Goal: Transaction & Acquisition: Register for event/course

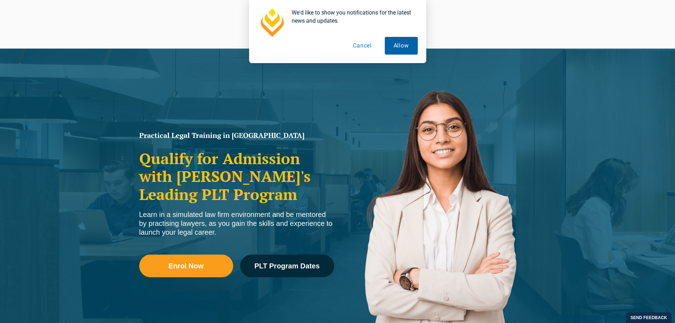
click at [392, 44] on button "Allow" at bounding box center [401, 46] width 33 height 18
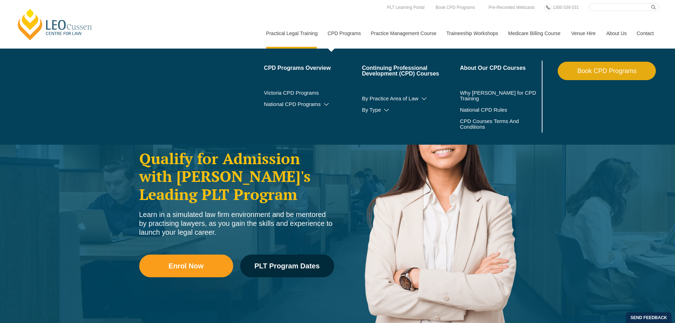
click at [345, 37] on link "CPD Programs" at bounding box center [343, 33] width 43 height 30
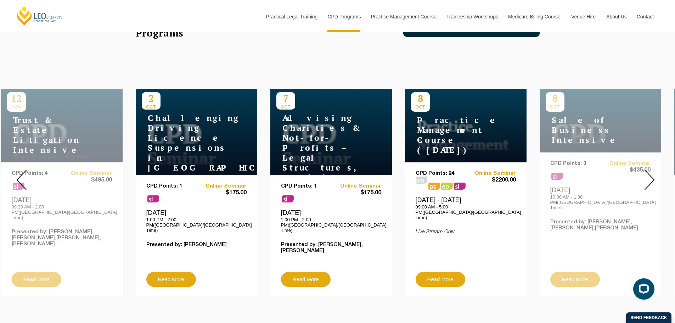
scroll to position [248, 0]
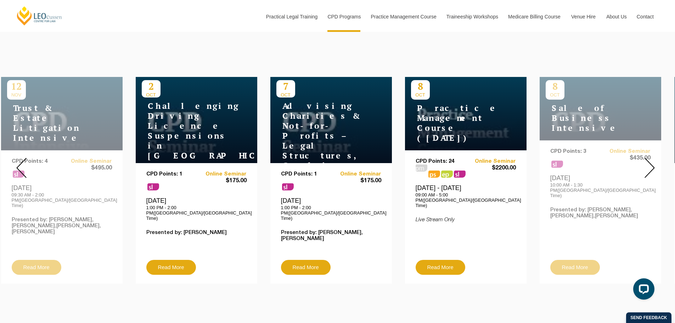
click at [652, 161] on img at bounding box center [649, 168] width 10 height 20
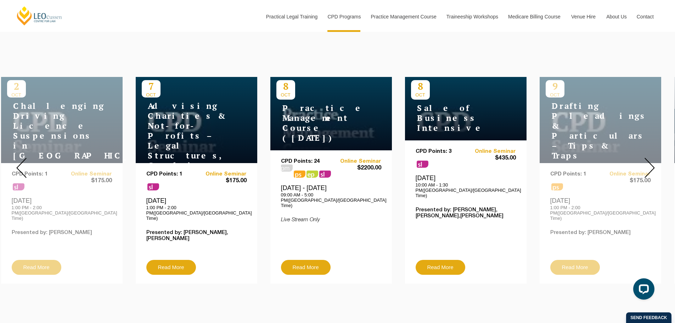
click at [652, 161] on img at bounding box center [649, 168] width 10 height 20
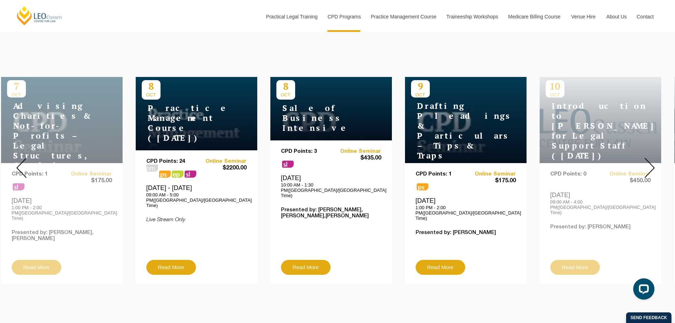
click at [652, 161] on img at bounding box center [649, 168] width 10 height 20
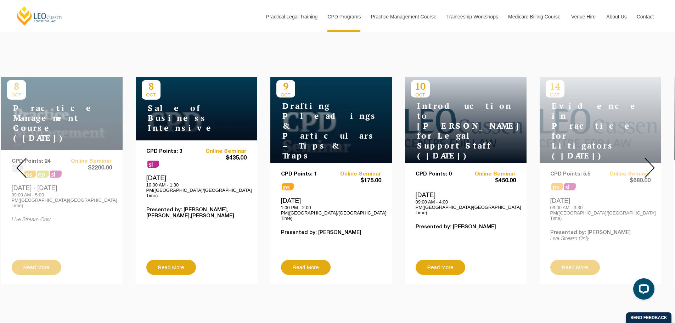
click at [652, 161] on img at bounding box center [649, 168] width 10 height 20
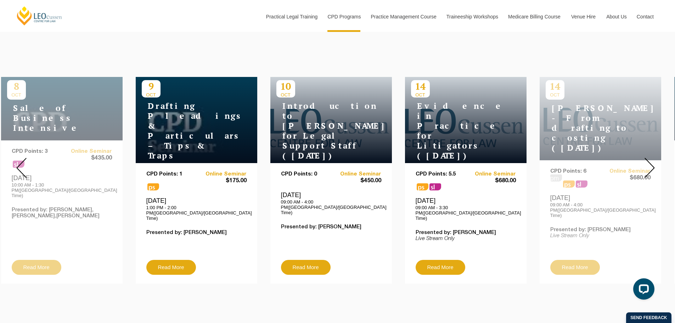
click at [652, 161] on img at bounding box center [649, 168] width 10 height 20
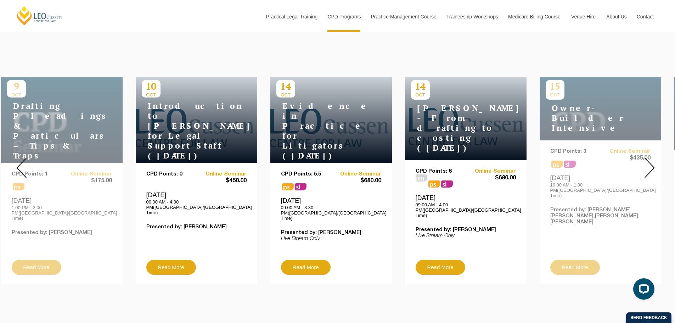
click at [652, 161] on img at bounding box center [649, 168] width 10 height 20
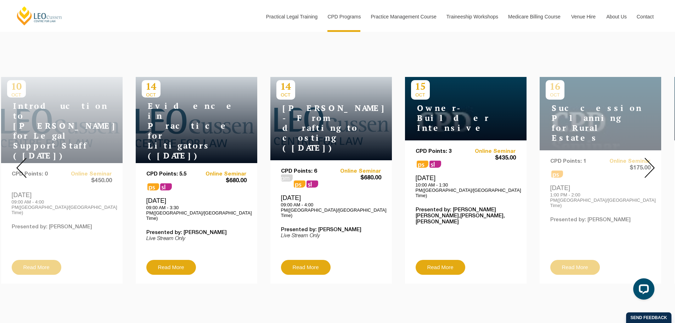
click at [652, 161] on img at bounding box center [649, 168] width 10 height 20
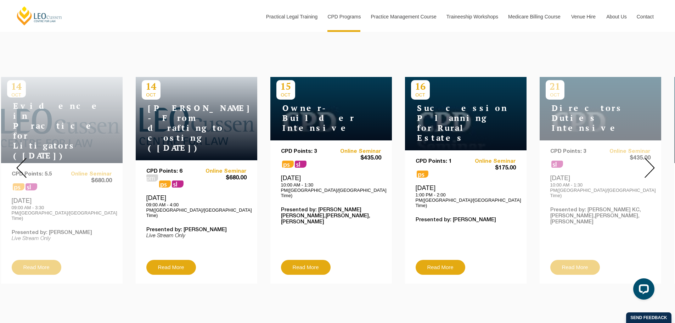
click at [652, 161] on img at bounding box center [649, 168] width 10 height 20
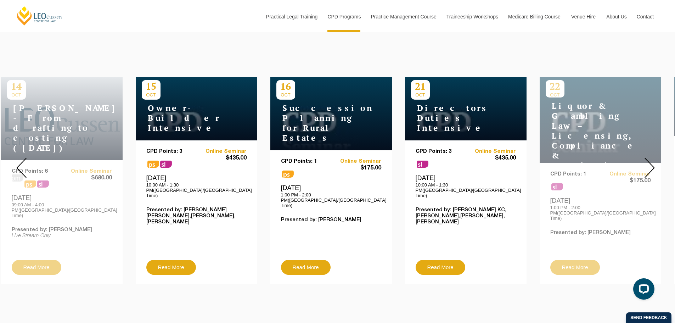
click at [652, 161] on img at bounding box center [649, 168] width 10 height 20
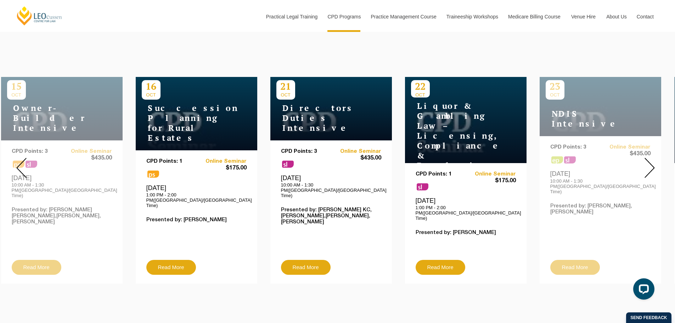
click at [652, 161] on img at bounding box center [649, 168] width 10 height 20
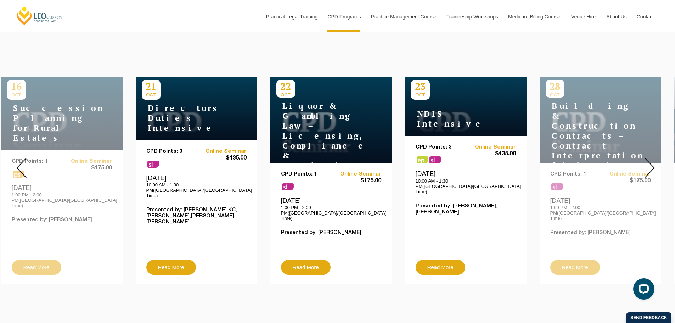
click at [652, 161] on img at bounding box center [649, 168] width 10 height 20
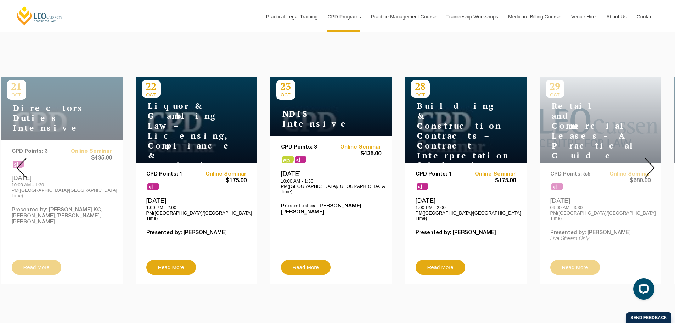
click at [652, 161] on img at bounding box center [649, 168] width 10 height 20
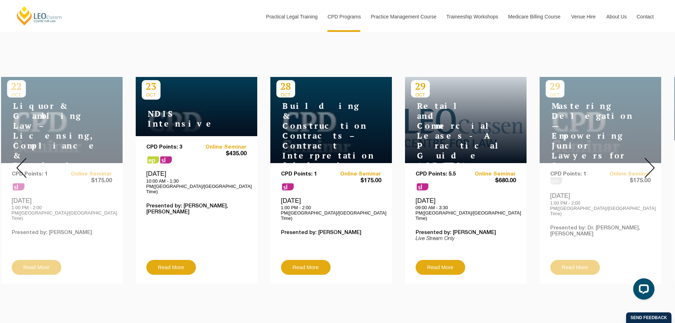
click at [652, 161] on img at bounding box center [649, 168] width 10 height 20
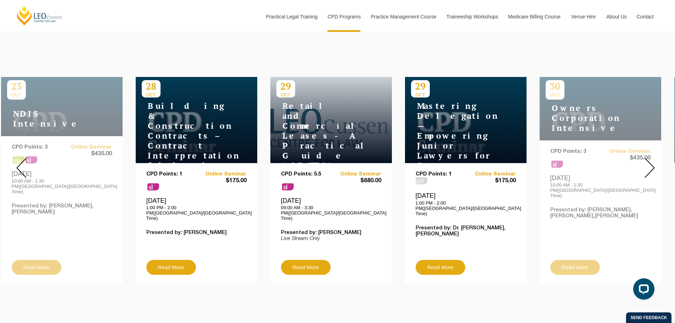
click at [652, 161] on img at bounding box center [649, 168] width 10 height 20
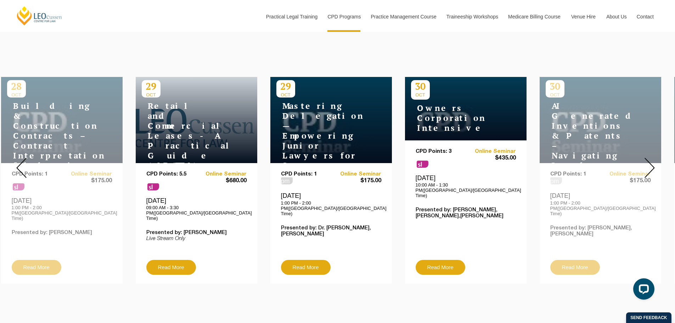
click at [652, 161] on img at bounding box center [649, 168] width 10 height 20
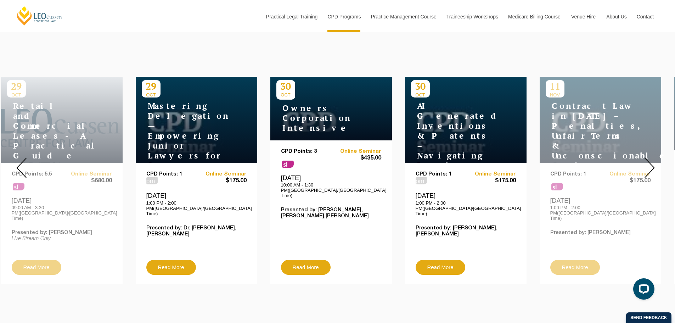
click at [652, 161] on img at bounding box center [649, 168] width 10 height 20
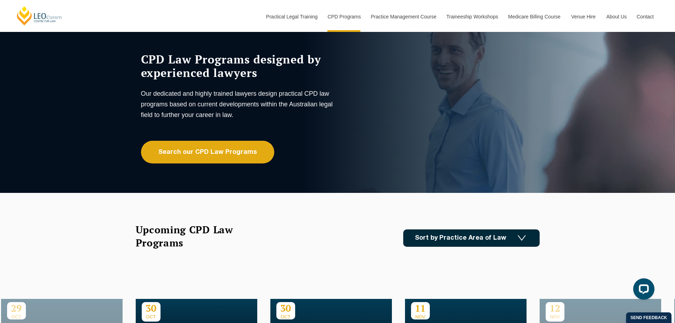
scroll to position [0, 0]
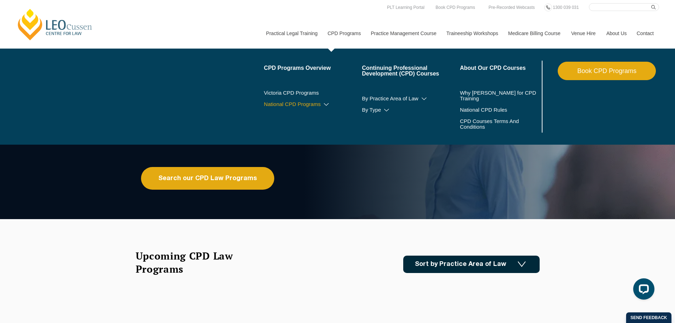
click at [326, 103] on icon at bounding box center [326, 104] width 7 height 5
click at [600, 67] on link "Book CPD Programs" at bounding box center [607, 71] width 98 height 18
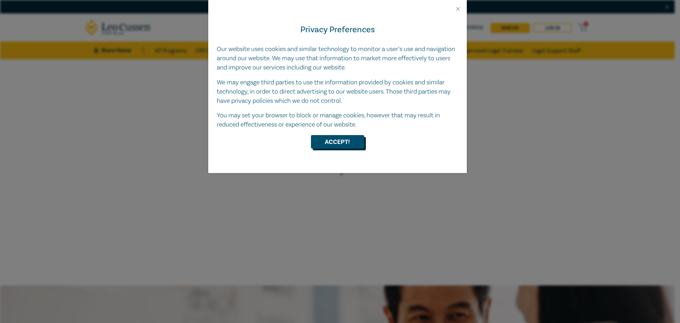
click at [355, 141] on button "Accept!" at bounding box center [337, 141] width 53 height 13
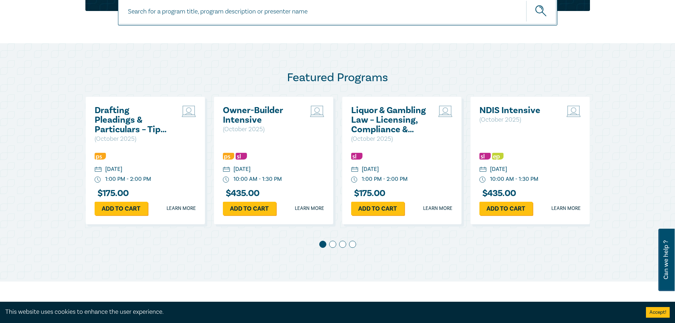
scroll to position [319, 0]
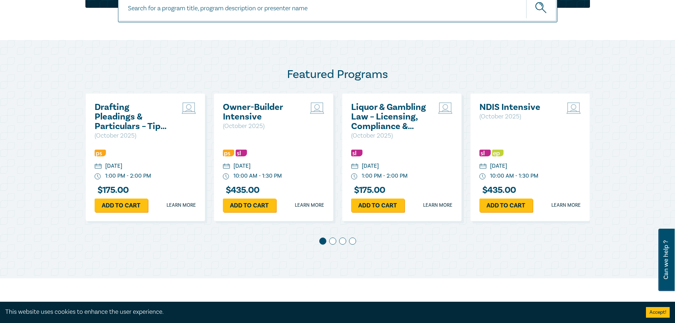
click at [334, 242] on span at bounding box center [332, 240] width 7 height 7
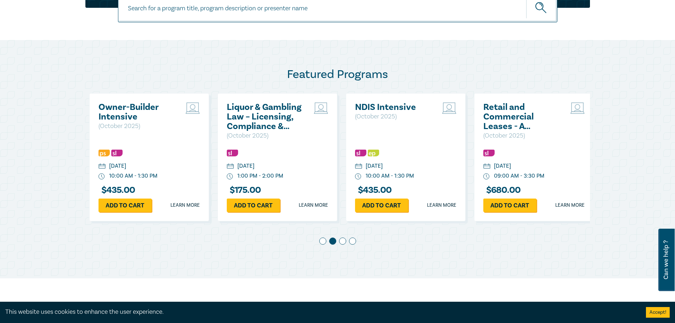
scroll to position [0, 128]
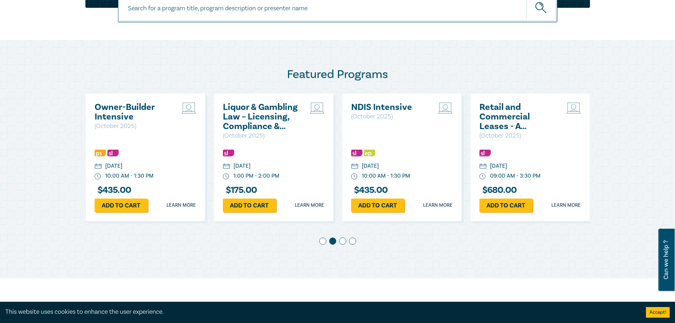
click at [343, 240] on span at bounding box center [342, 240] width 7 height 7
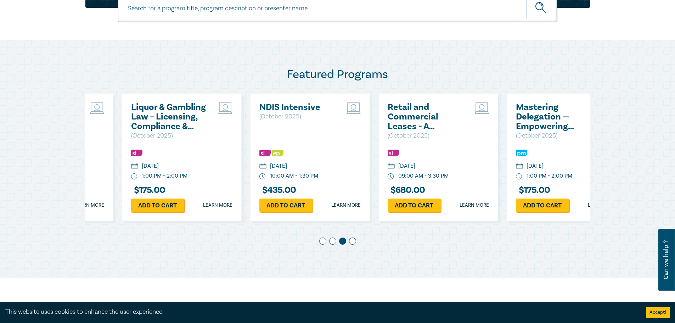
scroll to position [0, 257]
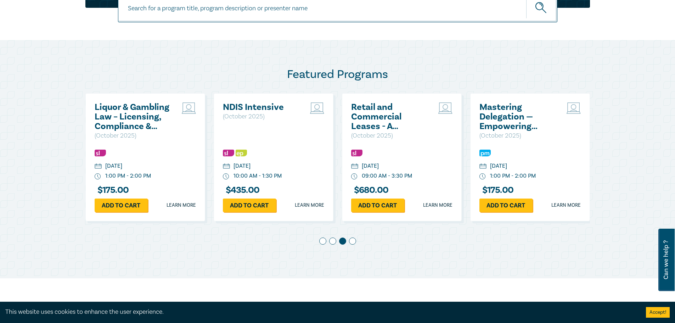
click at [351, 241] on span at bounding box center [352, 240] width 7 height 7
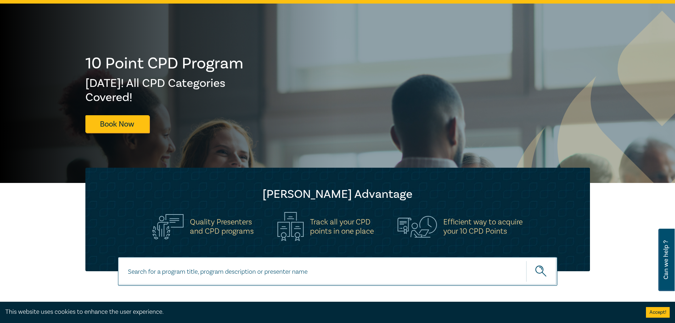
scroll to position [35, 0]
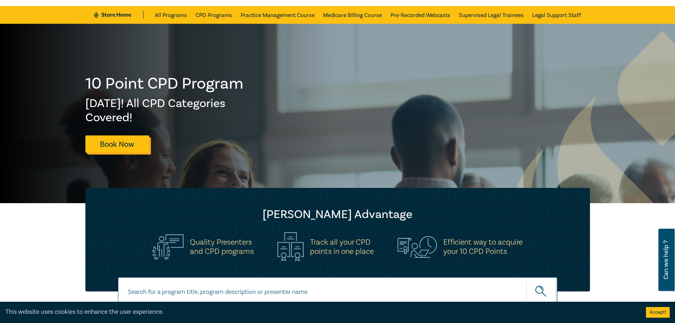
click at [136, 146] on link "Book Now" at bounding box center [117, 143] width 64 height 17
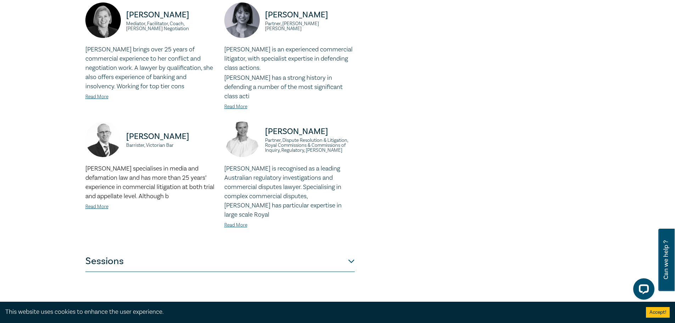
scroll to position [709, 0]
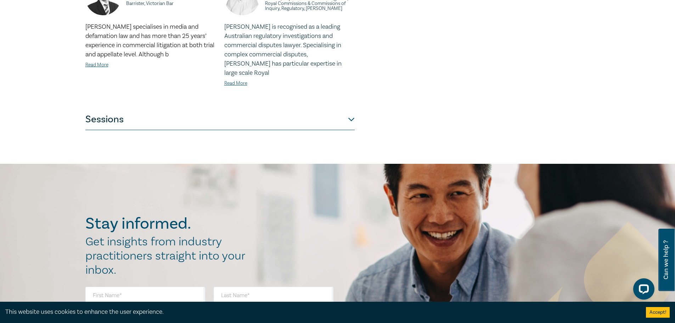
click at [176, 109] on button "Sessions" at bounding box center [219, 119] width 269 height 21
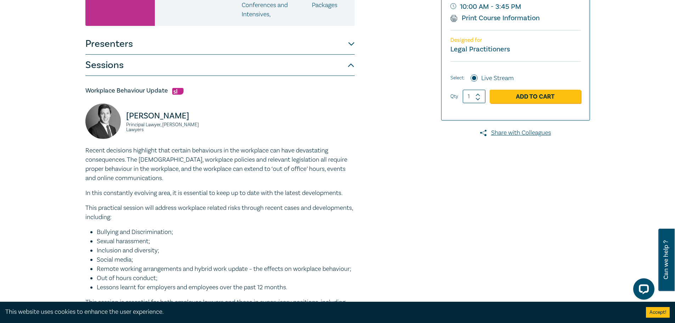
scroll to position [22, 0]
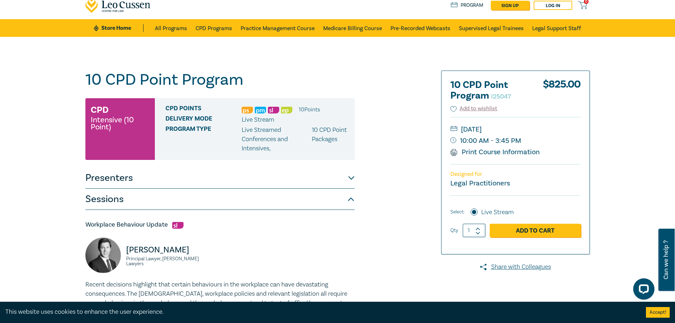
click at [106, 179] on button "Presenters" at bounding box center [219, 177] width 269 height 21
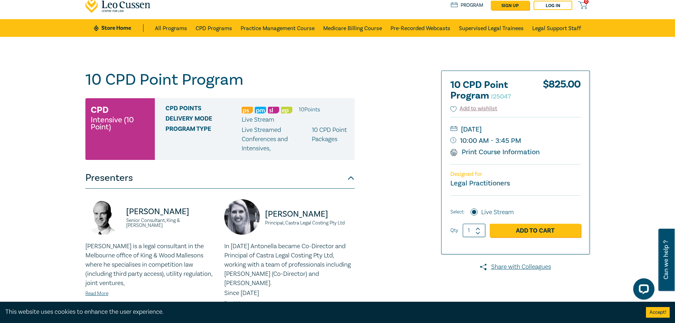
click at [106, 179] on button "Presenters" at bounding box center [219, 177] width 269 height 21
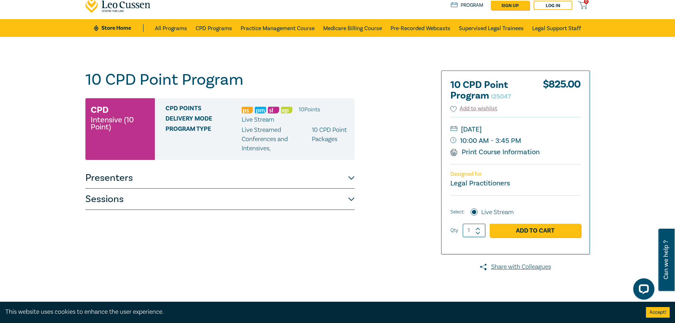
click at [100, 200] on button "Sessions" at bounding box center [219, 198] width 269 height 21
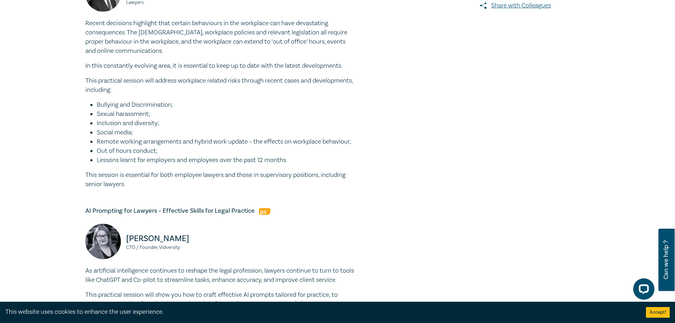
scroll to position [319, 0]
